Goal: Information Seeking & Learning: Learn about a topic

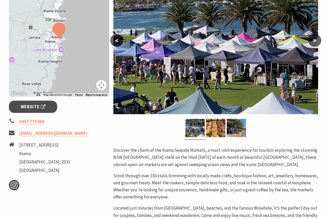
scroll to position [153, 0]
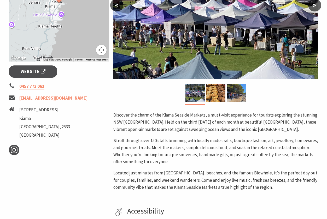
click at [149, 118] on p "Discover the charm of the Kiama Seaside Markets, a must-visit experience for to…" at bounding box center [215, 122] width 205 height 21
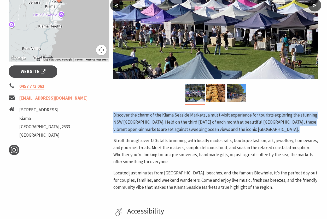
click at [149, 118] on p "Discover the charm of the Kiama Seaside Markets, a must-visit experience for to…" at bounding box center [215, 122] width 205 height 21
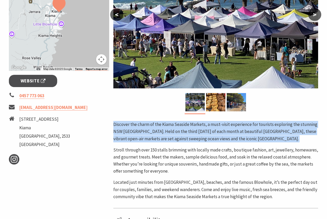
scroll to position [135, 0]
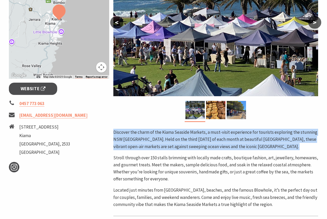
click at [165, 151] on div "Discover the charm of the Kiama Seaside Markets, a must-visit experience for to…" at bounding box center [215, 168] width 205 height 79
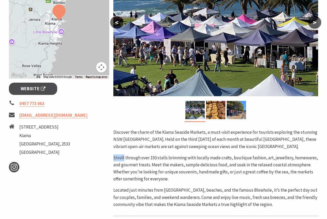
click at [165, 151] on div "Discover the charm of the Kiama Seaside Markets, a must-visit experience for to…" at bounding box center [215, 168] width 205 height 79
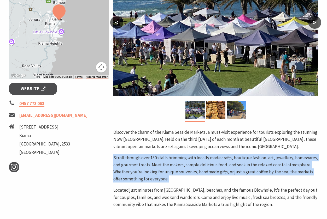
click at [165, 151] on div "Discover the charm of the Kiama Seaside Markets, a must-visit experience for to…" at bounding box center [215, 168] width 205 height 79
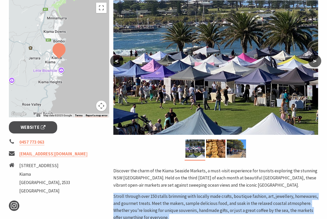
scroll to position [83, 0]
